Goal: Information Seeking & Learning: Learn about a topic

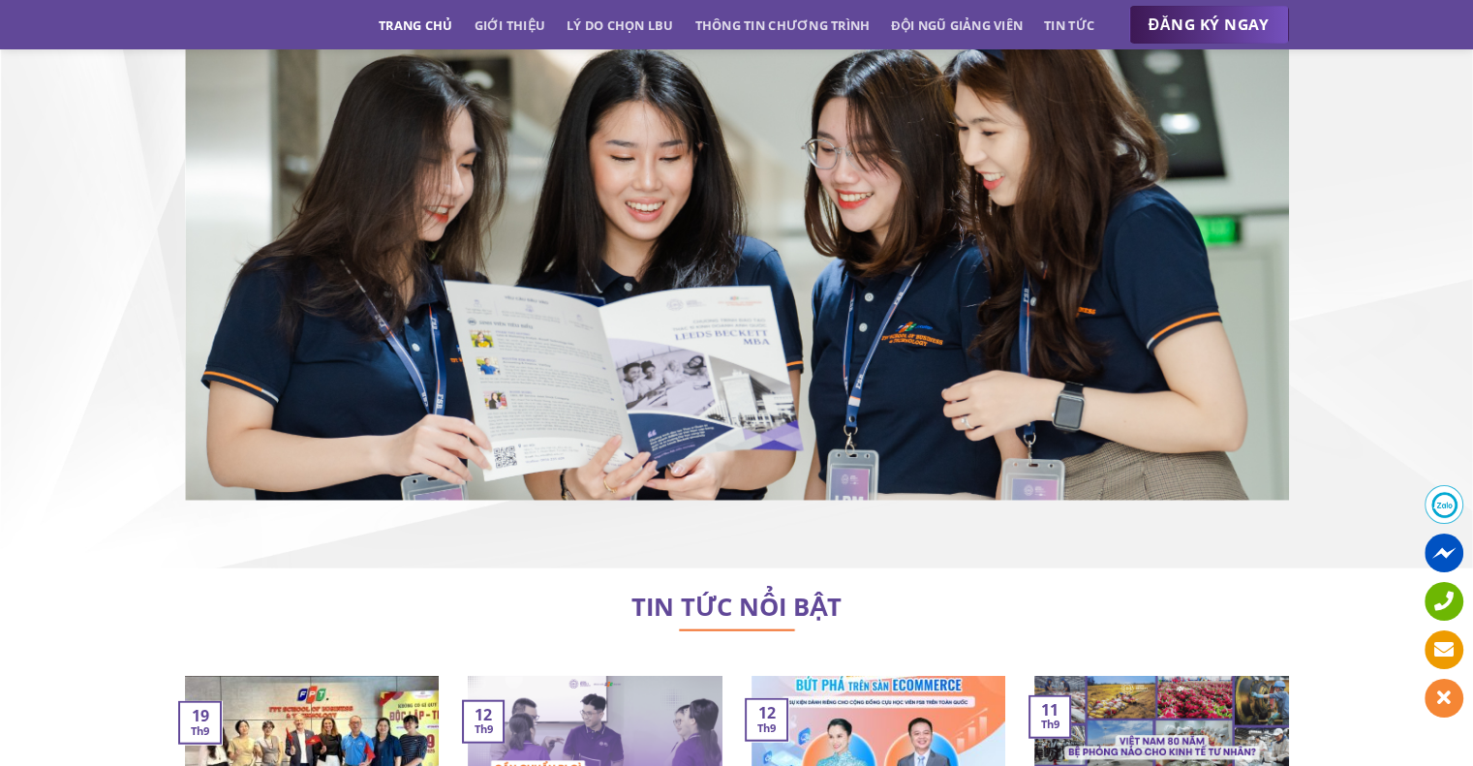
scroll to position [11979, 0]
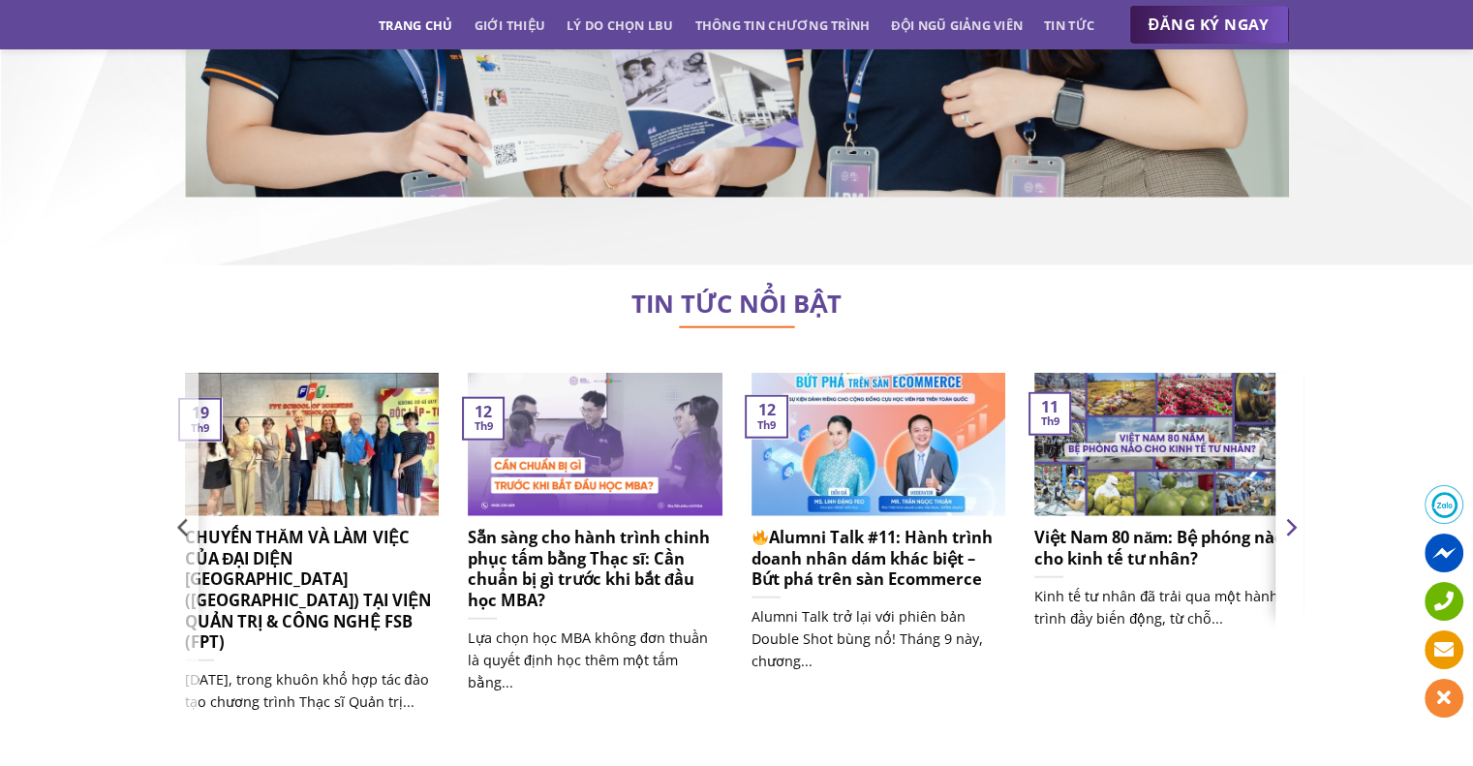
click at [1297, 513] on icon "Next" at bounding box center [1289, 527] width 29 height 29
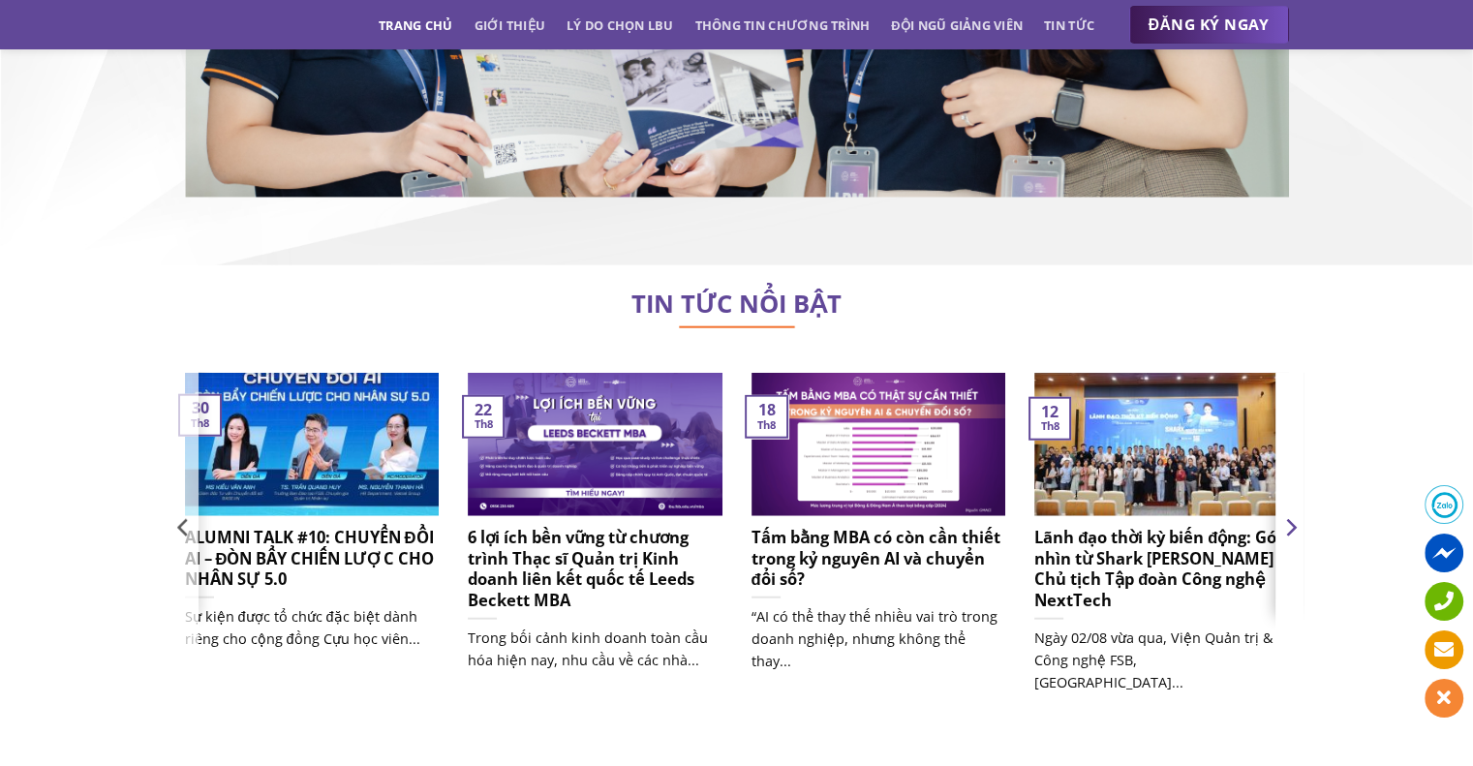
click at [1294, 519] on icon "Next" at bounding box center [1291, 527] width 11 height 17
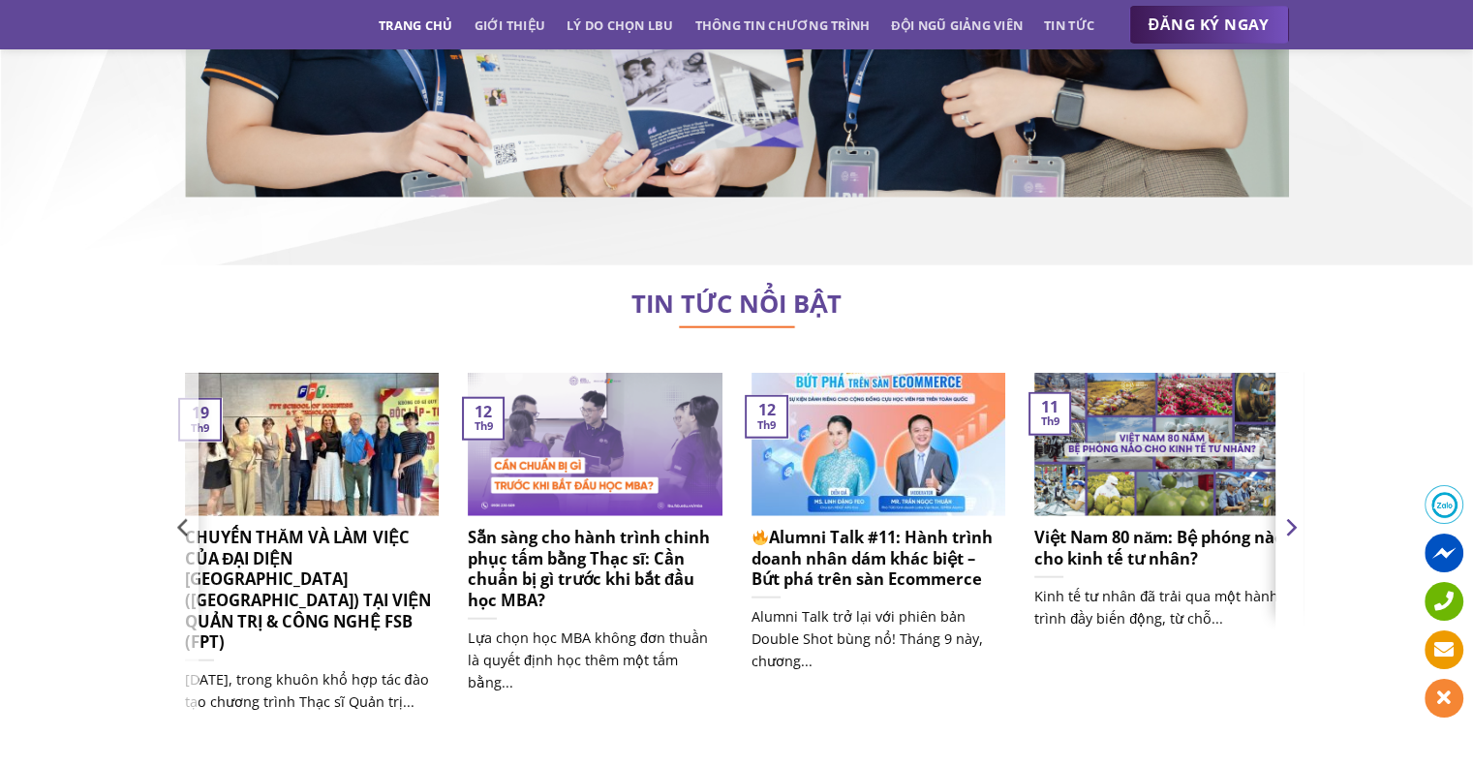
click at [1294, 519] on icon "Next" at bounding box center [1291, 527] width 11 height 17
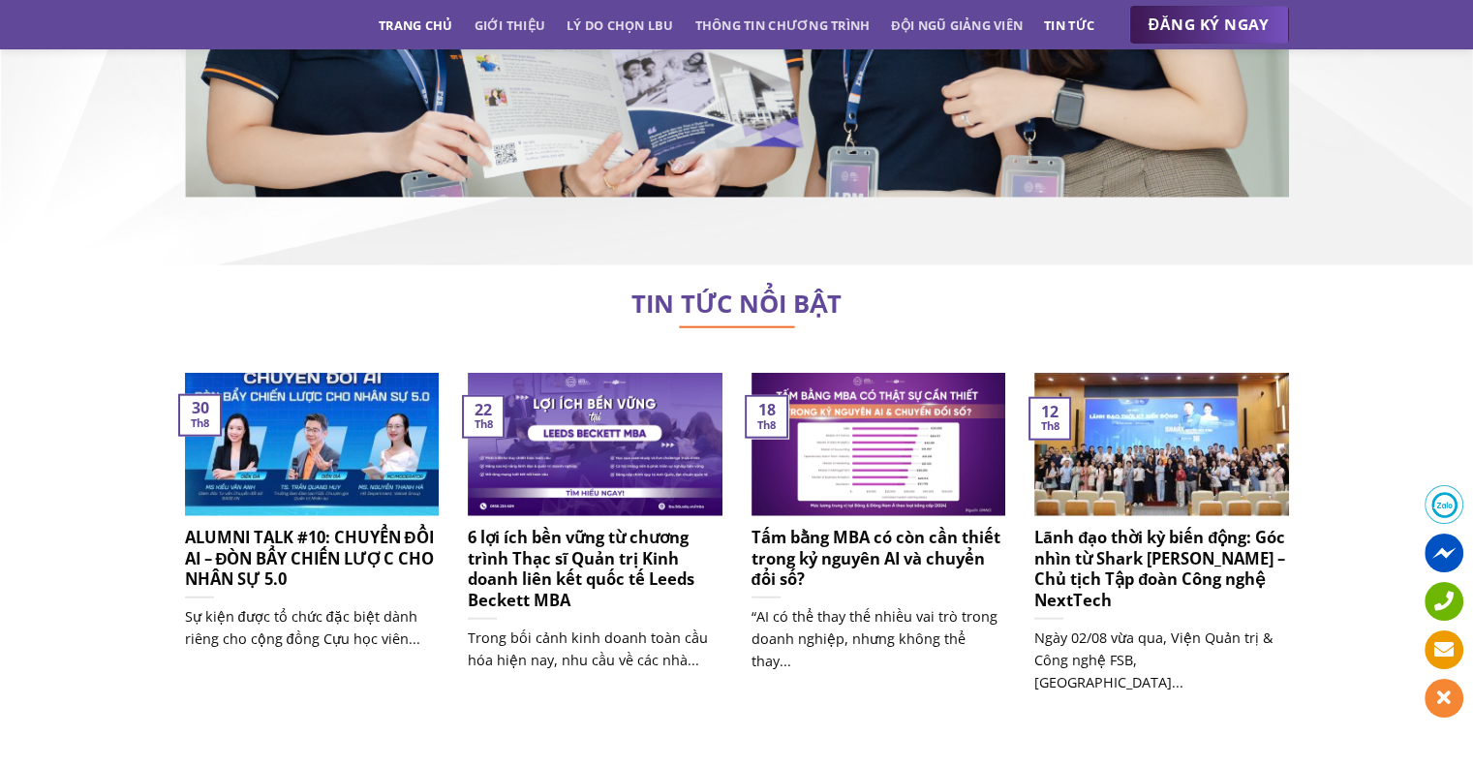
click at [1092, 19] on link "Tin tức" at bounding box center [1069, 25] width 50 height 35
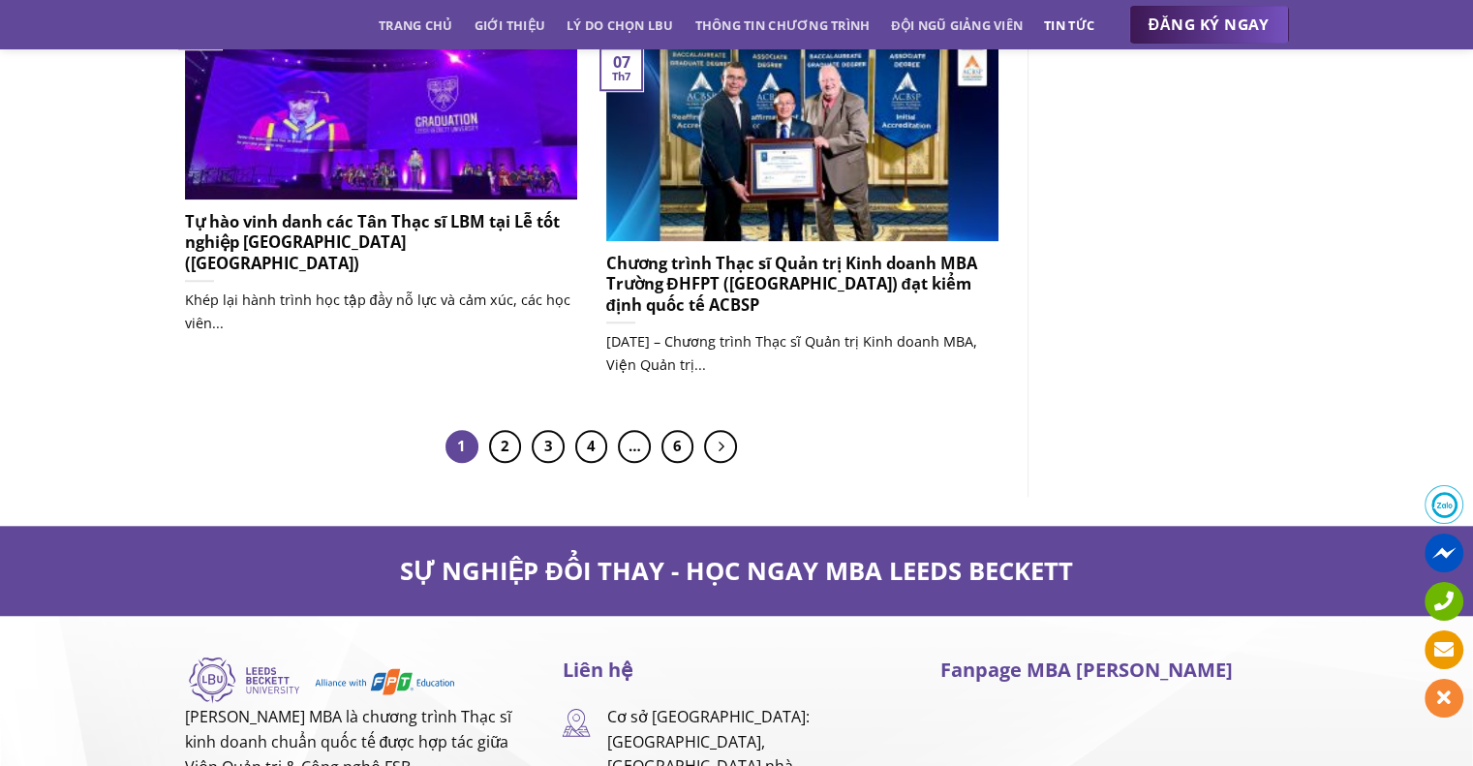
scroll to position [1743, 0]
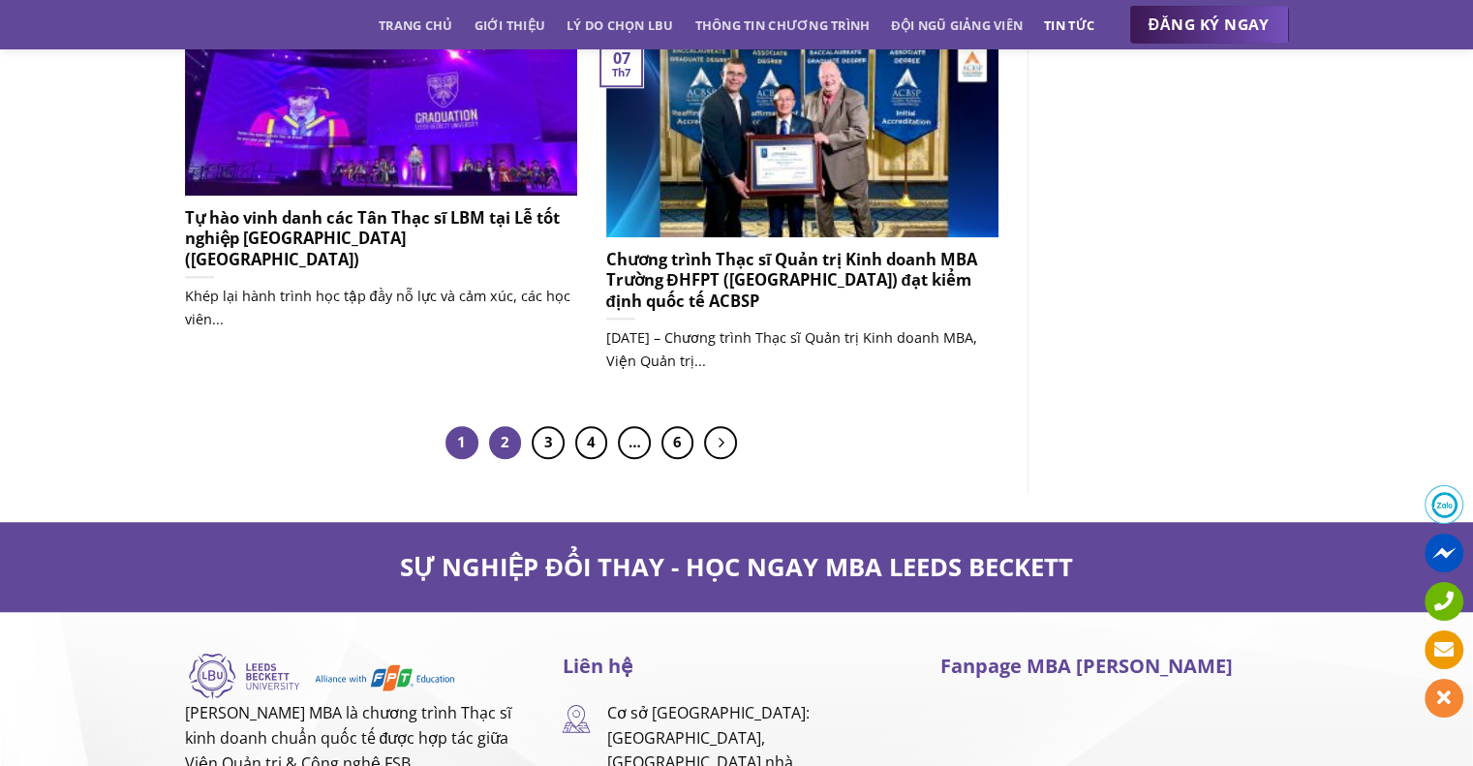
click at [513, 445] on link "2" at bounding box center [505, 442] width 33 height 33
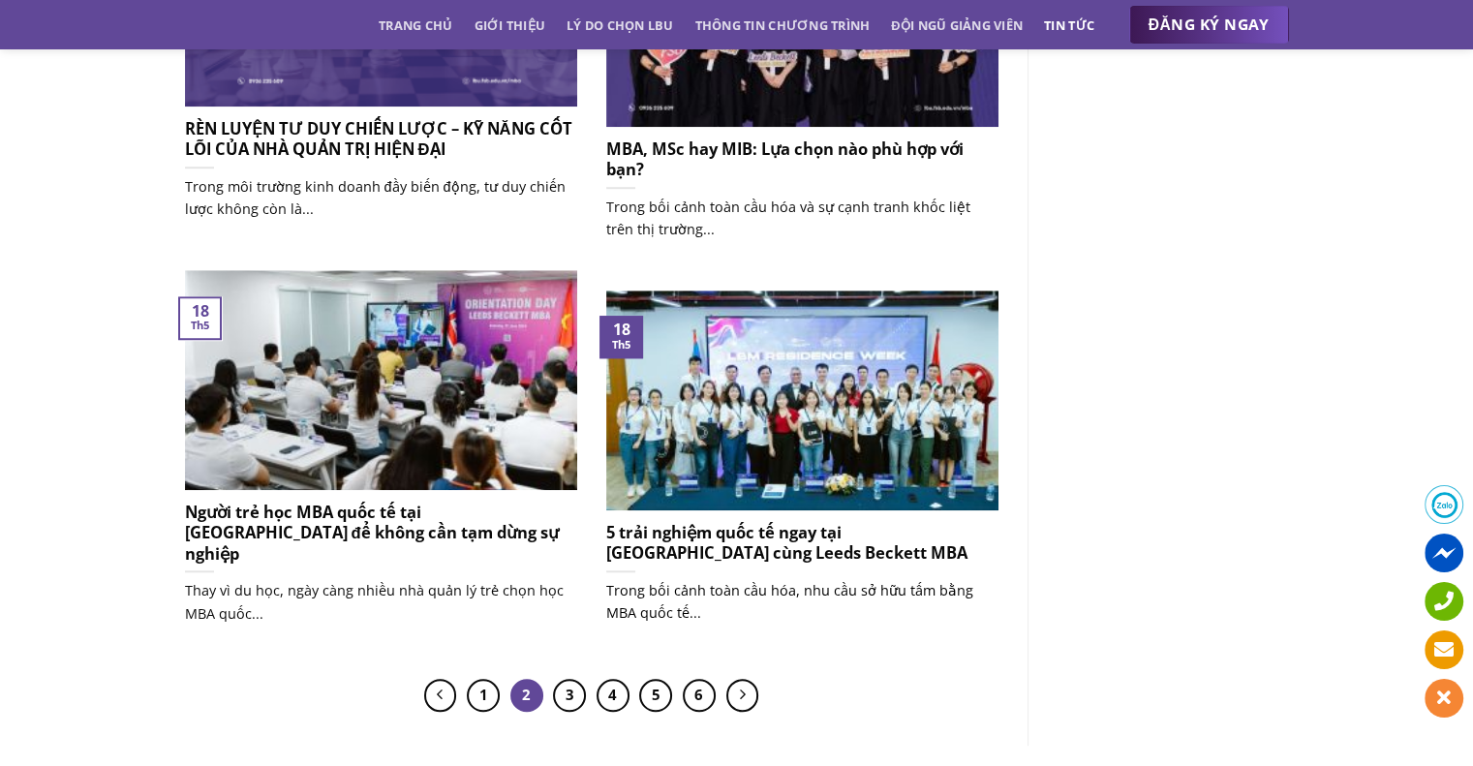
scroll to position [1549, 0]
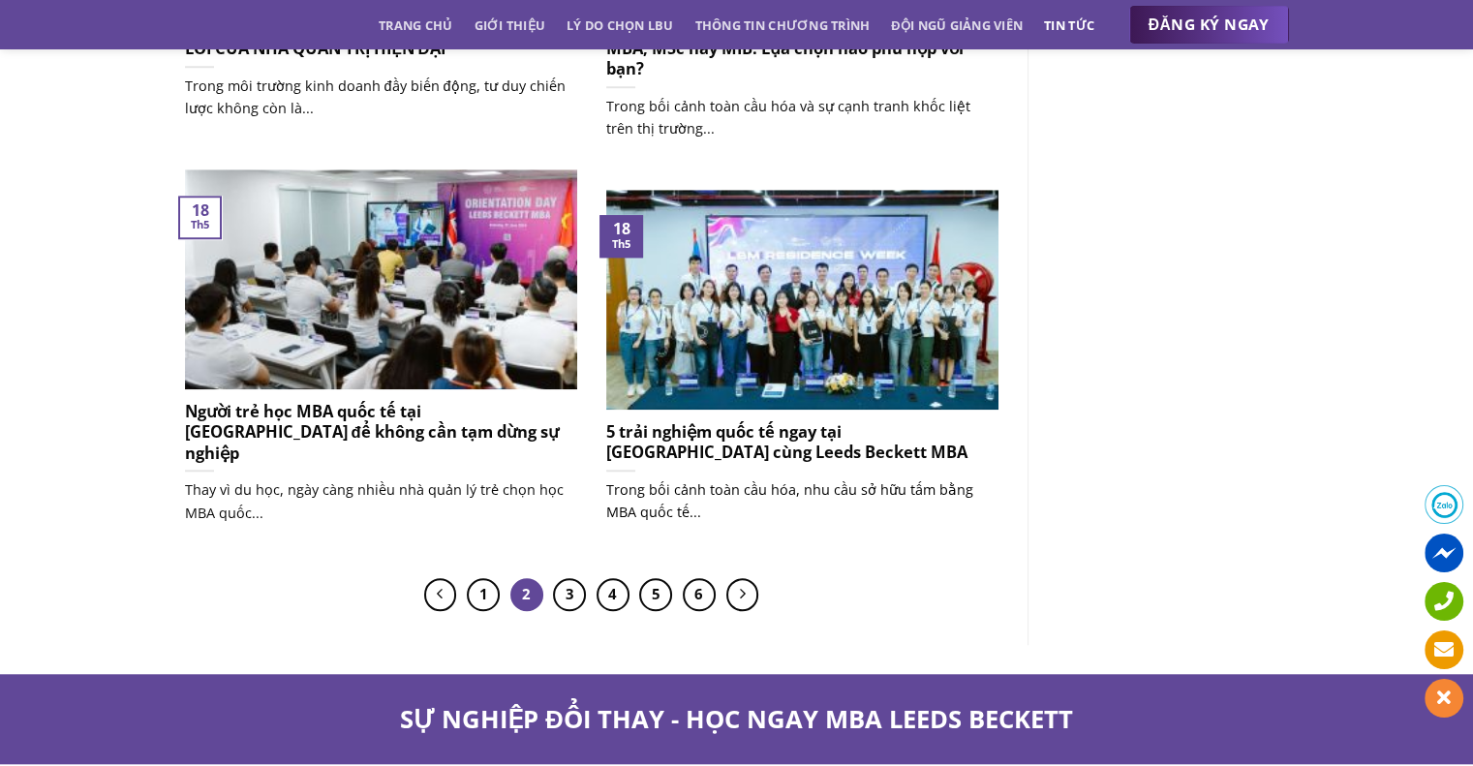
click at [740, 437] on h5 "5 trải nghiệm quốc tế ngay tại Việt Nam cùng Leeds Beckett MBA" at bounding box center [802, 442] width 392 height 42
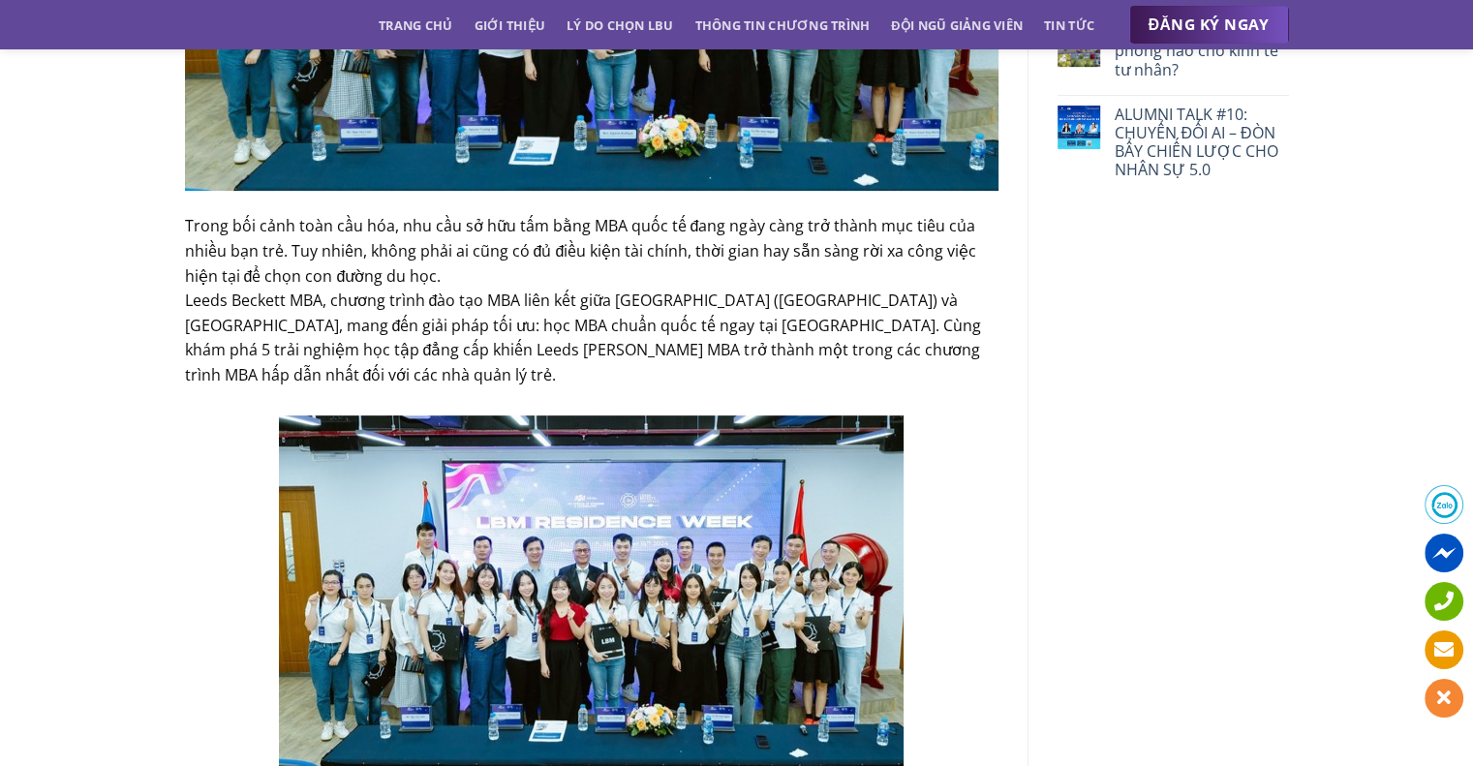
scroll to position [97, 0]
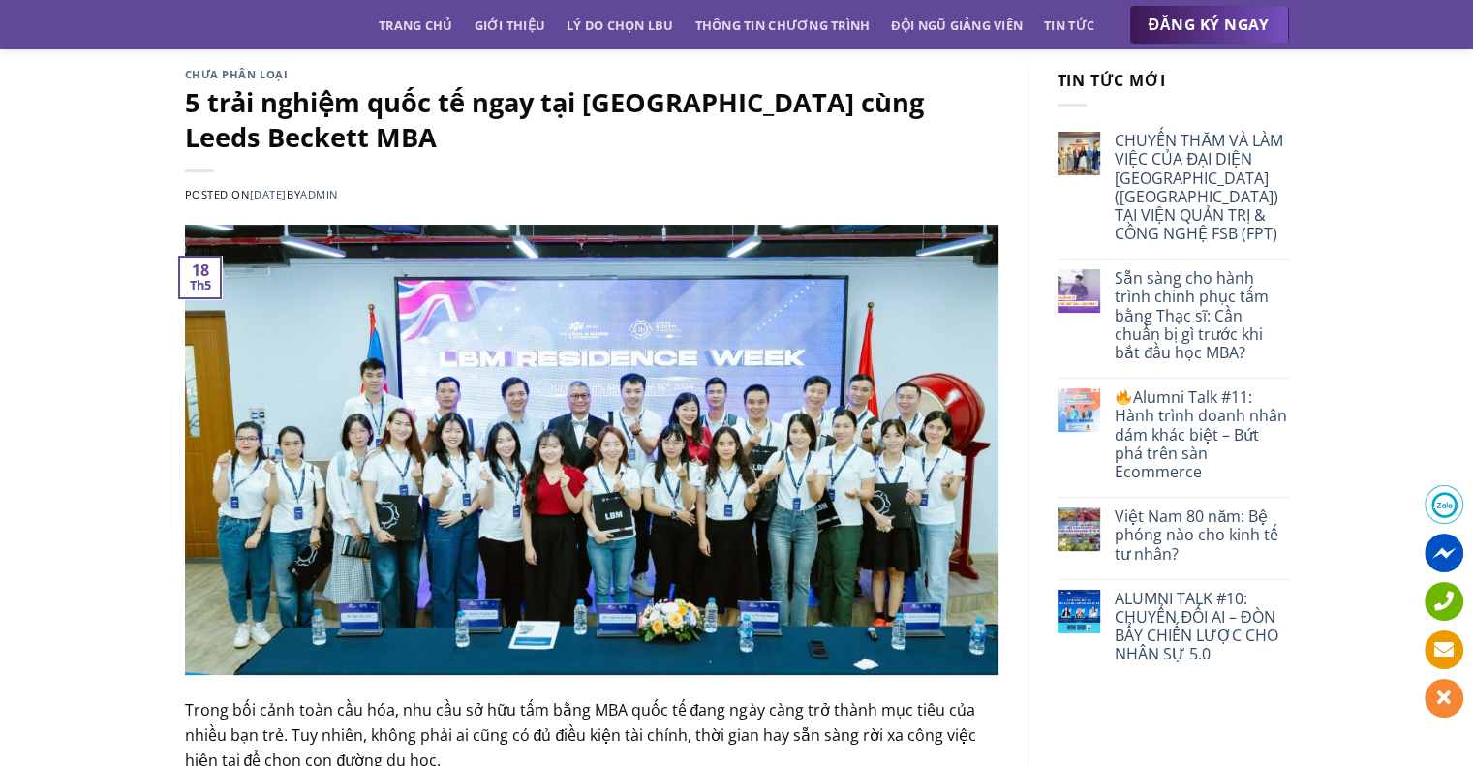
click at [732, 424] on img at bounding box center [591, 450] width 813 height 451
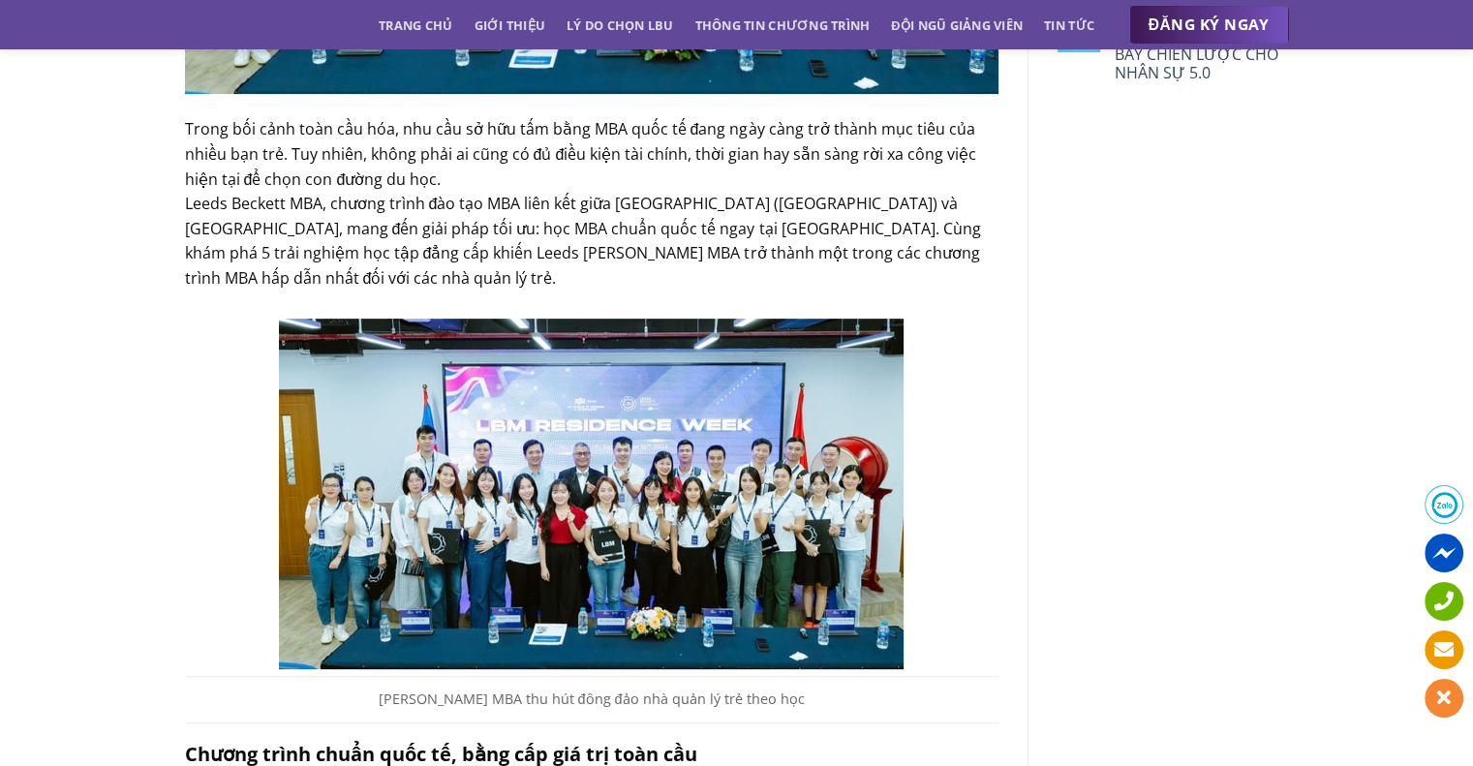
scroll to position [97, 0]
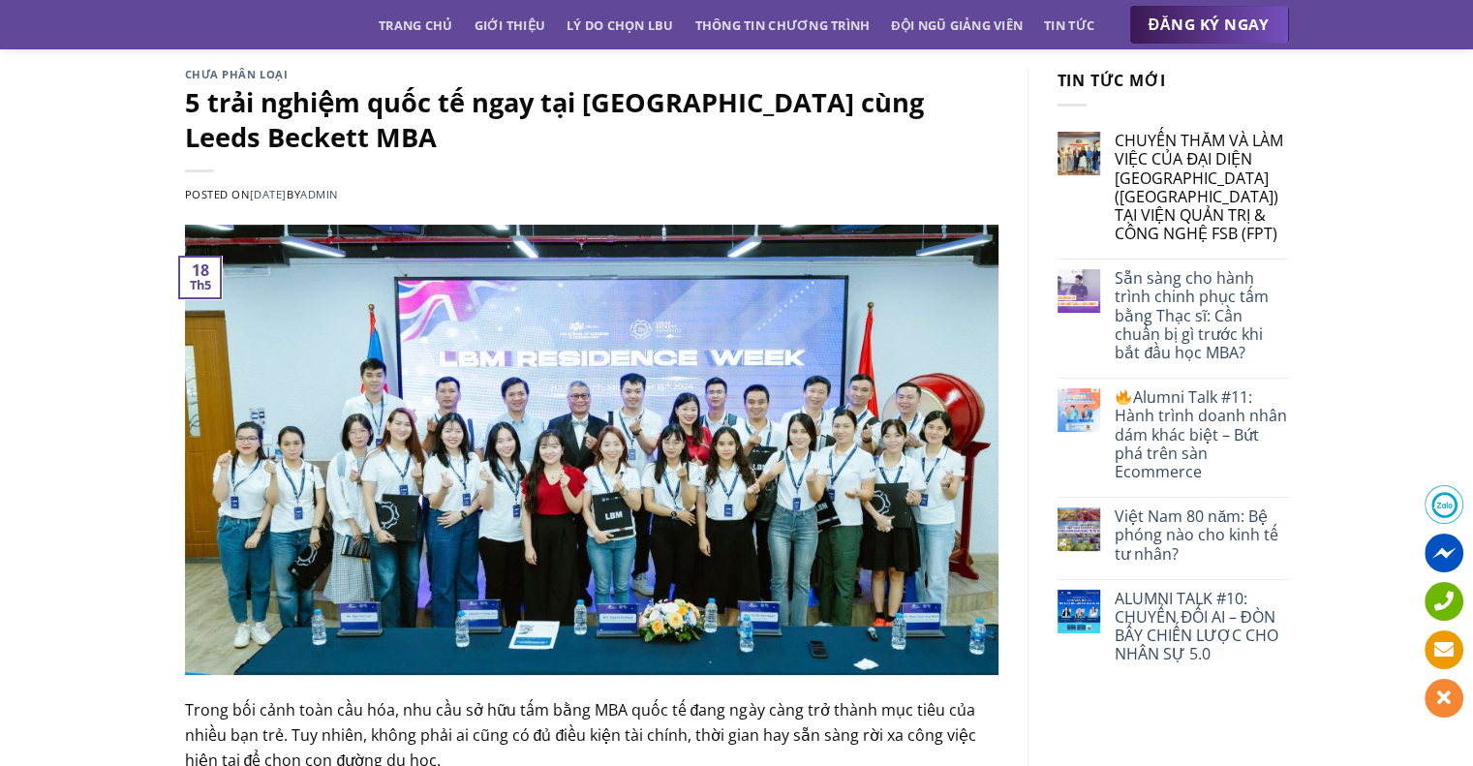
click at [1163, 205] on link "CHUYẾN THĂM VÀ LÀM VIỆC CỦA ĐẠI DIỆN [GEOGRAPHIC_DATA] ([GEOGRAPHIC_DATA]) TẠI …" at bounding box center [1201, 187] width 173 height 111
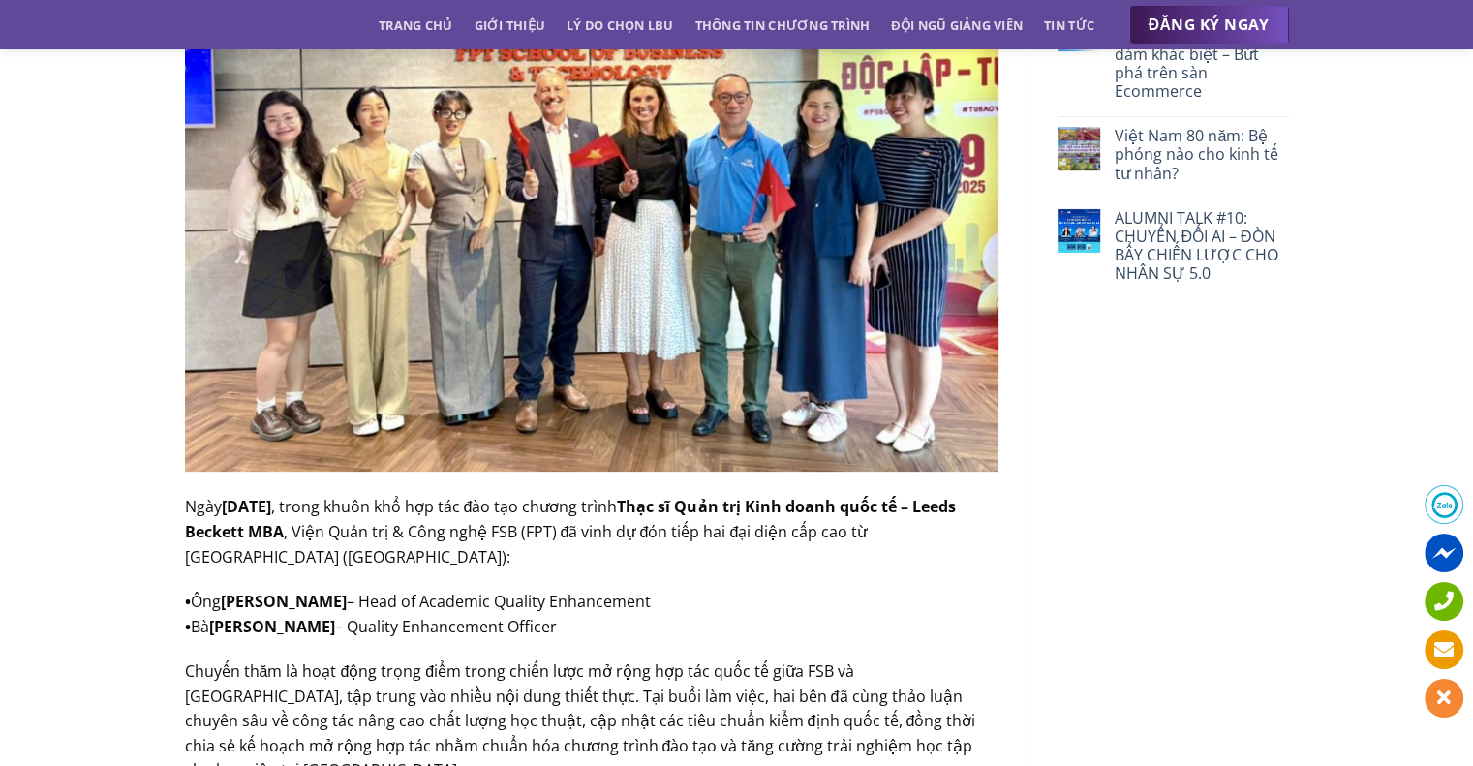
scroll to position [97, 0]
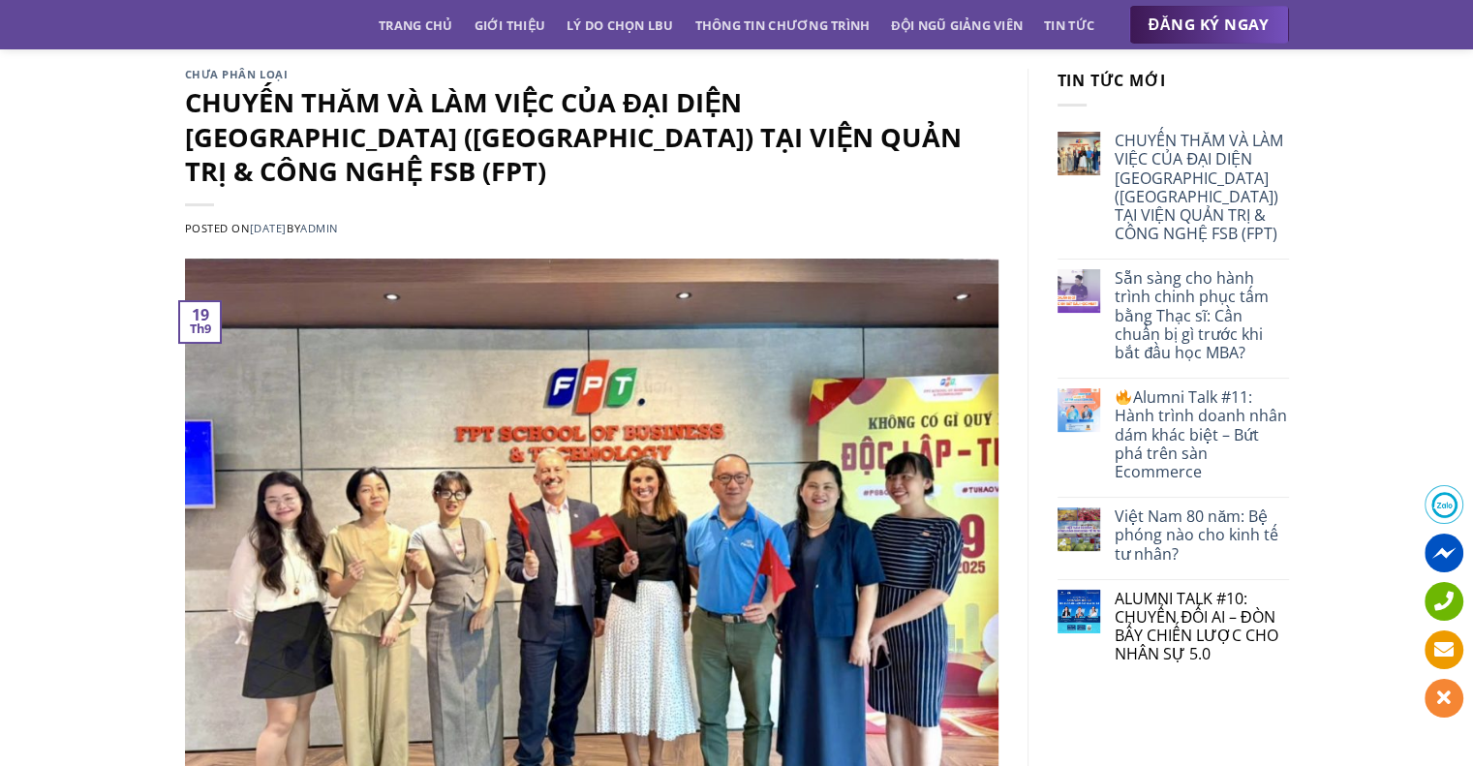
click at [1140, 638] on link "ALUMNI TALK #10: CHUYỂN ĐỔI AI – ĐÒN BẨY CHIẾN LƯỢC CHO NHÂN SỰ 5.0" at bounding box center [1201, 627] width 173 height 75
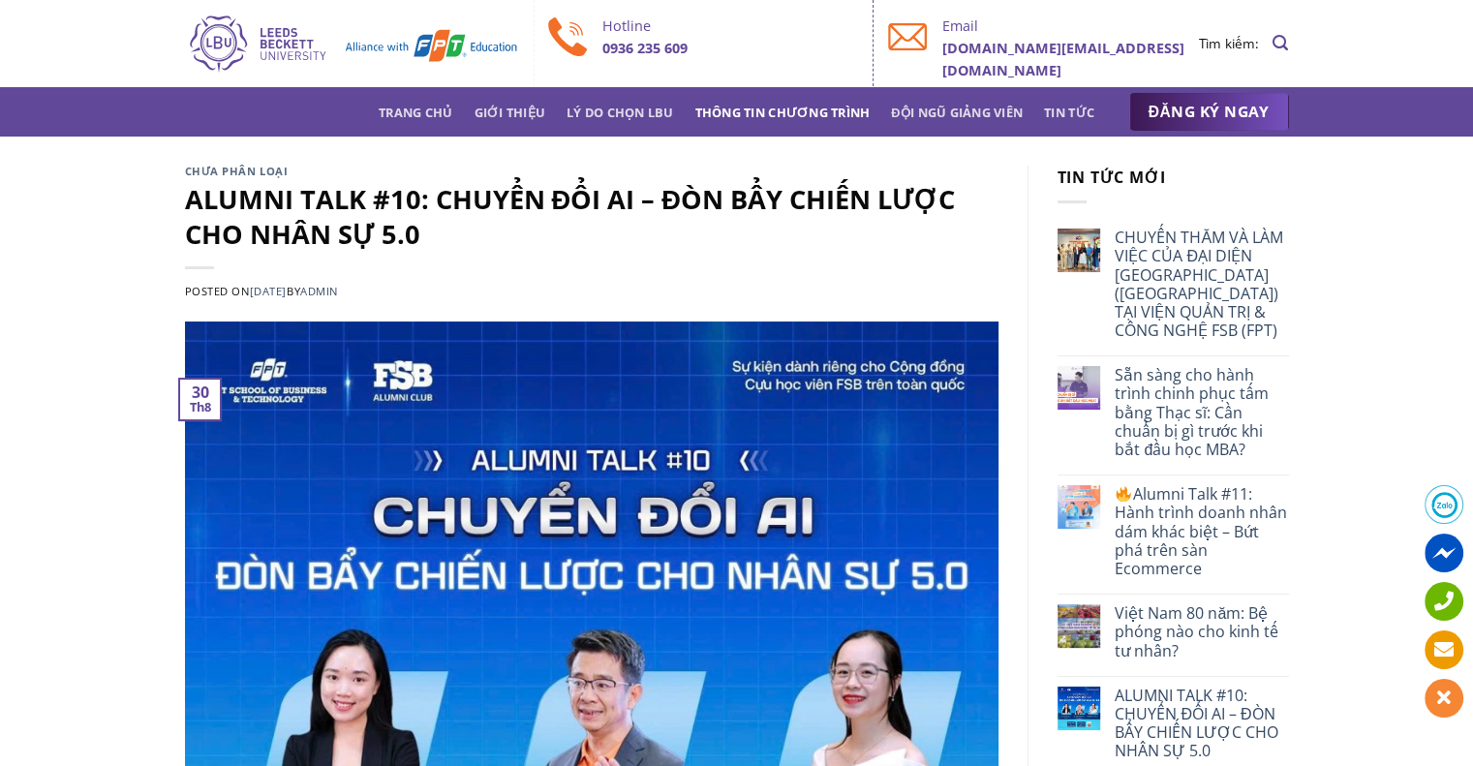
click at [817, 111] on link "Thông tin chương trình" at bounding box center [782, 112] width 175 height 35
click at [815, 111] on link "Thông tin chương trình" at bounding box center [782, 112] width 175 height 35
click at [1064, 107] on link "Tin tức" at bounding box center [1069, 112] width 50 height 35
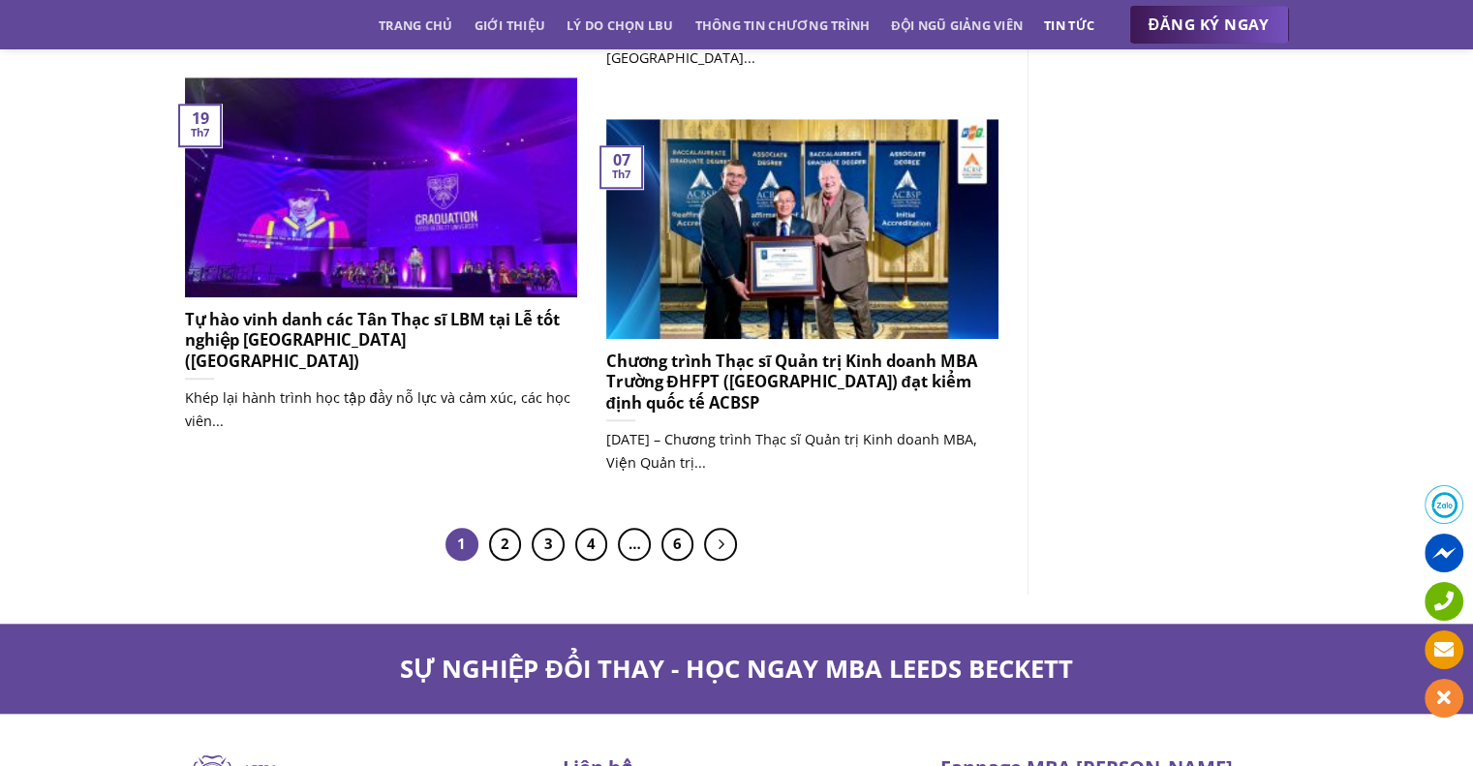
scroll to position [1646, 0]
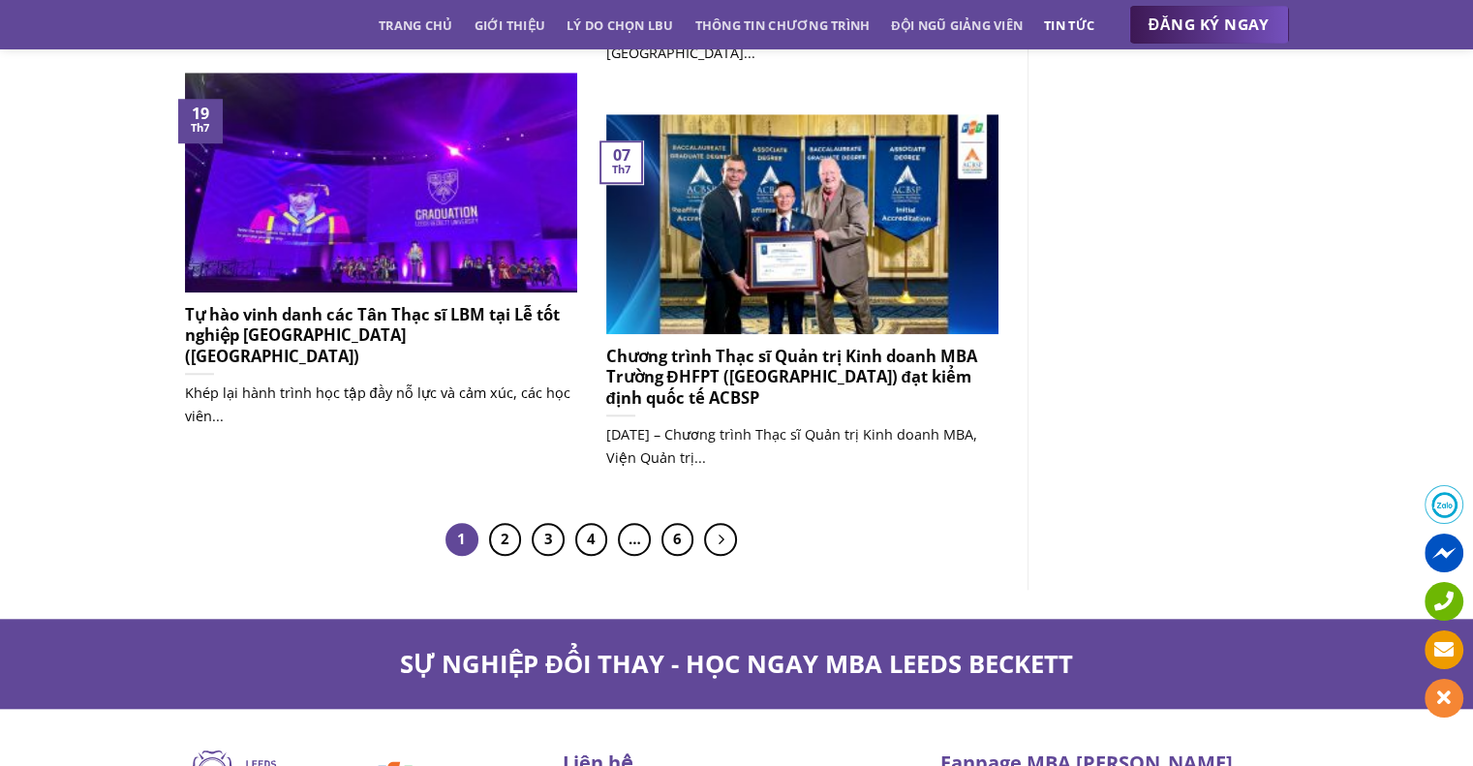
click at [395, 309] on h5 "Tự hào vinh danh các Tân Thạc sĩ LBM tại Lễ tốt nghiệp [GEOGRAPHIC_DATA] ([GEOG…" at bounding box center [381, 335] width 392 height 63
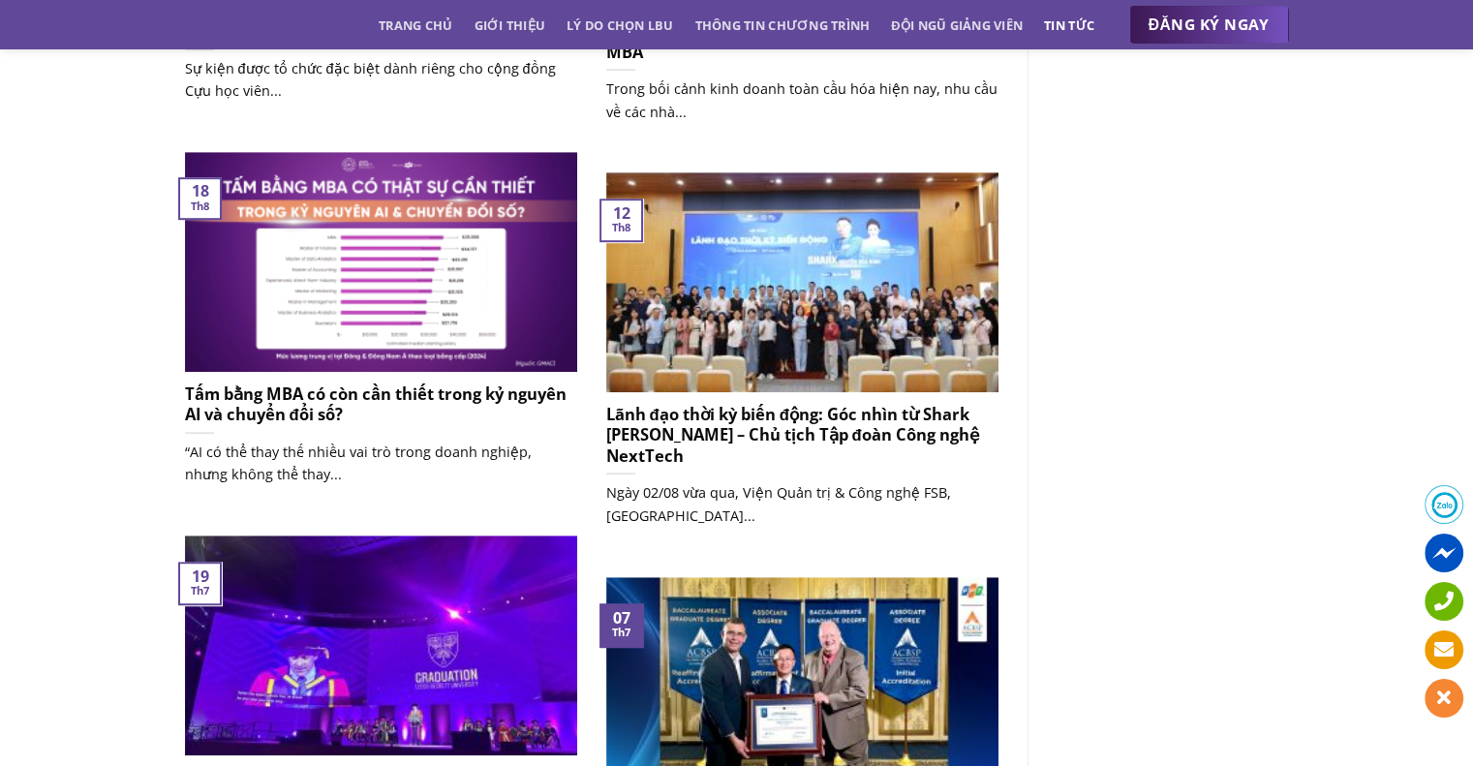
scroll to position [1162, 0]
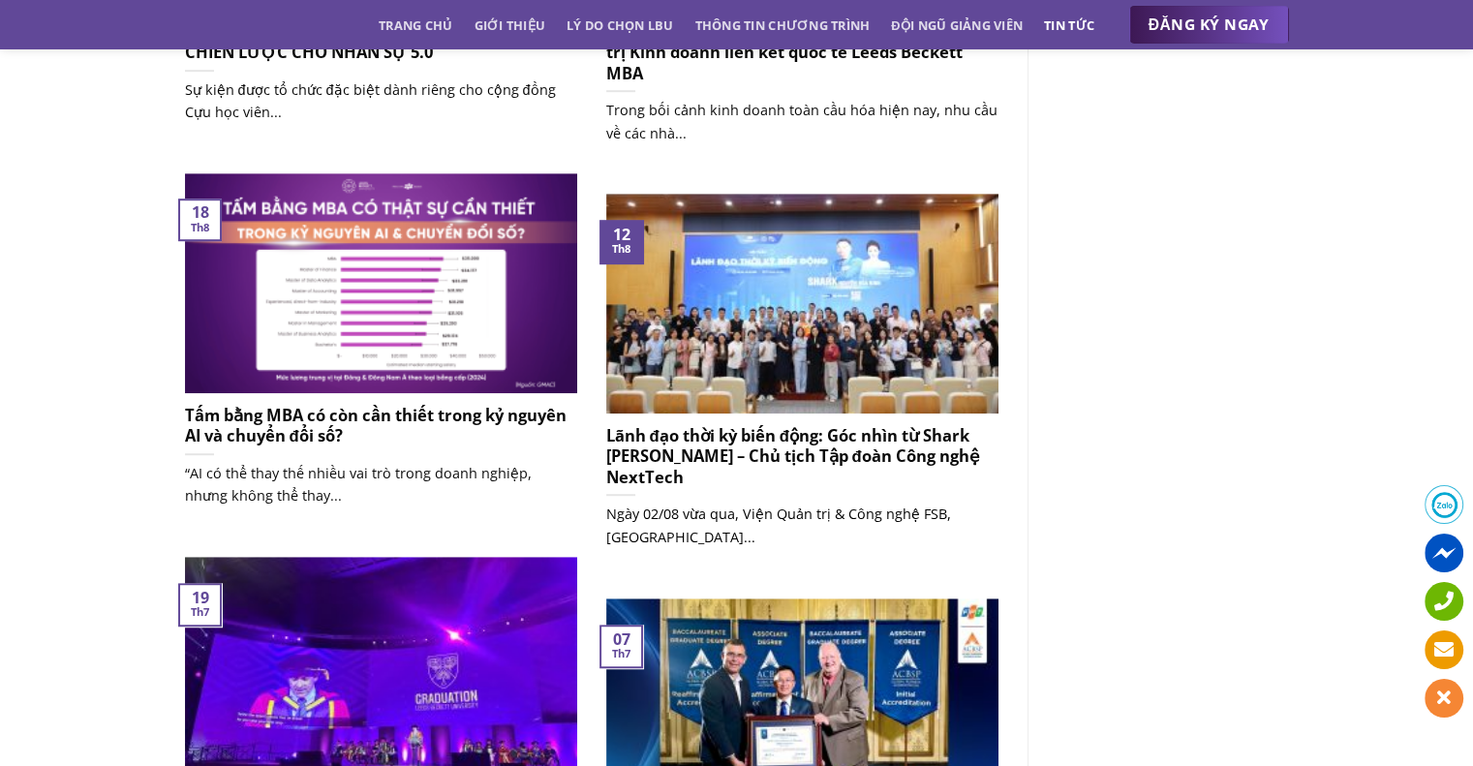
click at [832, 445] on h5 "Lãnh đạo thời kỳ biến động: Góc nhìn từ Shark [PERSON_NAME] – Chủ tịch Tập đoàn…" at bounding box center [802, 456] width 392 height 63
click at [375, 410] on h5 "Tấm bằng MBA có còn cần thiết trong kỷ nguyên AI và chuyển đổi số?" at bounding box center [381, 426] width 392 height 42
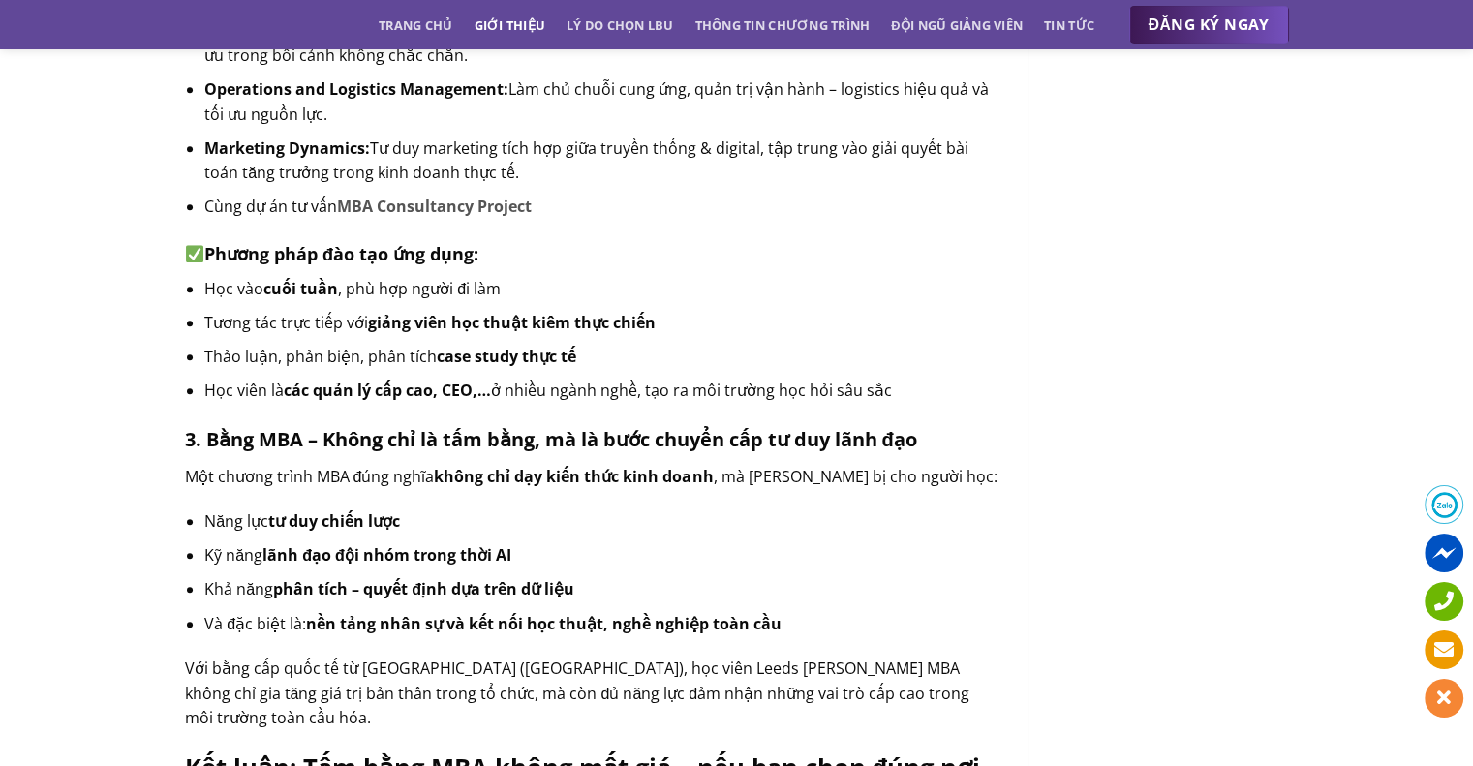
scroll to position [1840, 0]
